Goal: Task Accomplishment & Management: Complete application form

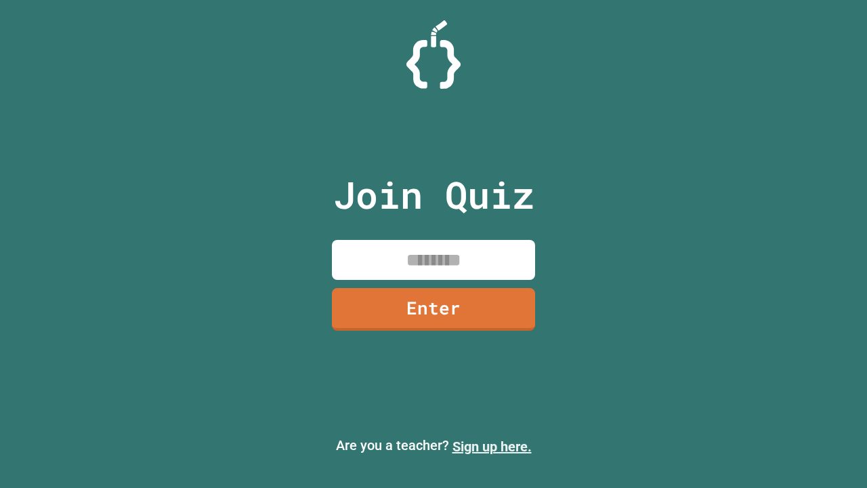
click at [492, 446] on link "Sign up here." at bounding box center [491, 446] width 79 height 16
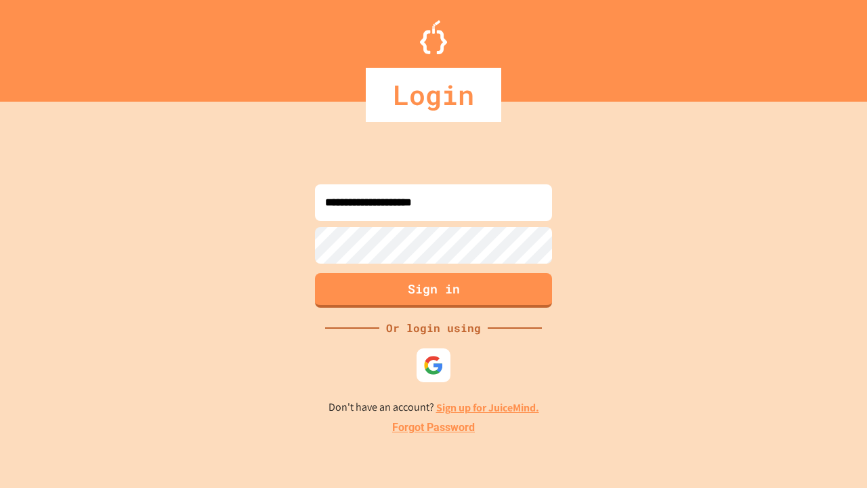
type input "**********"
